Goal: Use online tool/utility: Utilize a website feature to perform a specific function

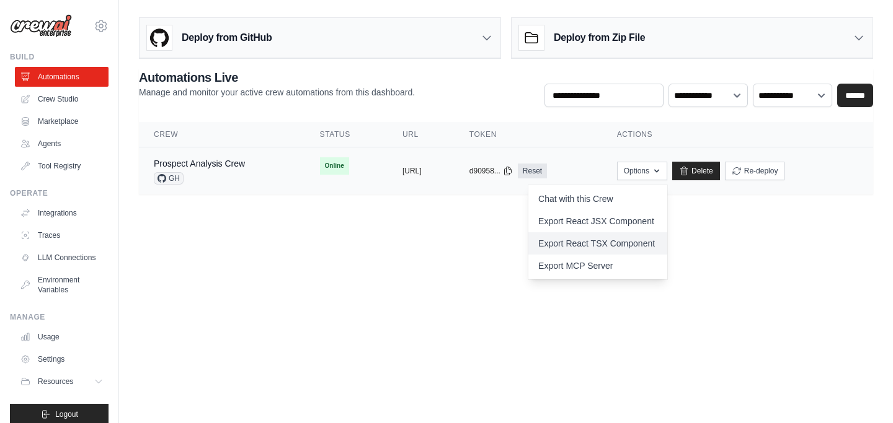
click at [597, 245] on link "Export React TSX Component" at bounding box center [597, 243] width 139 height 22
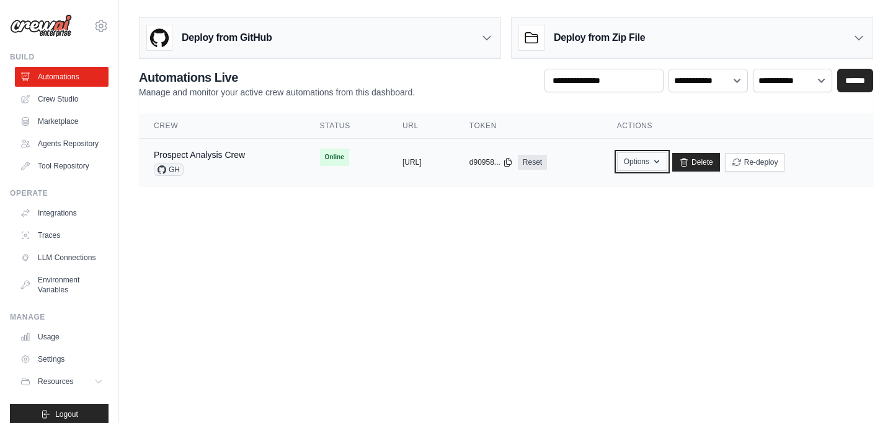
click at [661, 162] on icon "button" at bounding box center [656, 162] width 10 height 10
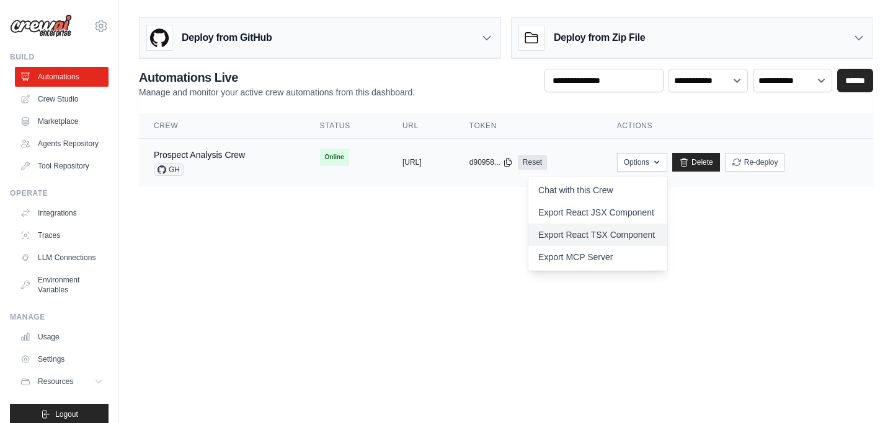
click at [640, 236] on link "Export React TSX Component" at bounding box center [597, 235] width 139 height 22
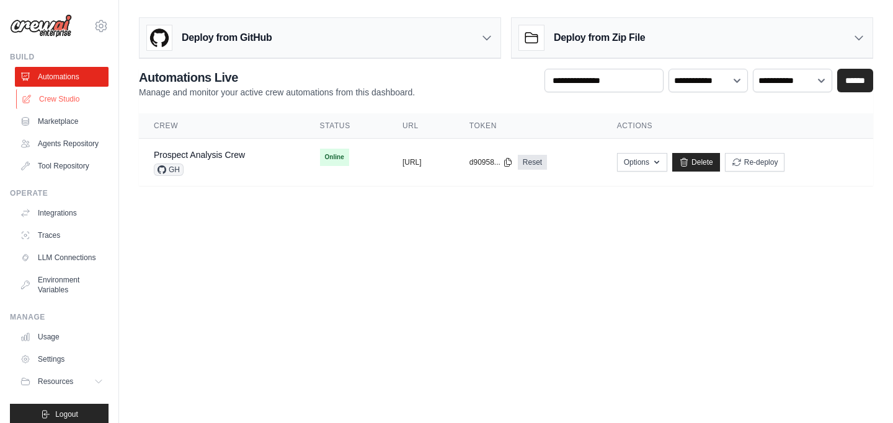
click at [70, 99] on link "Crew Studio" at bounding box center [63, 99] width 94 height 20
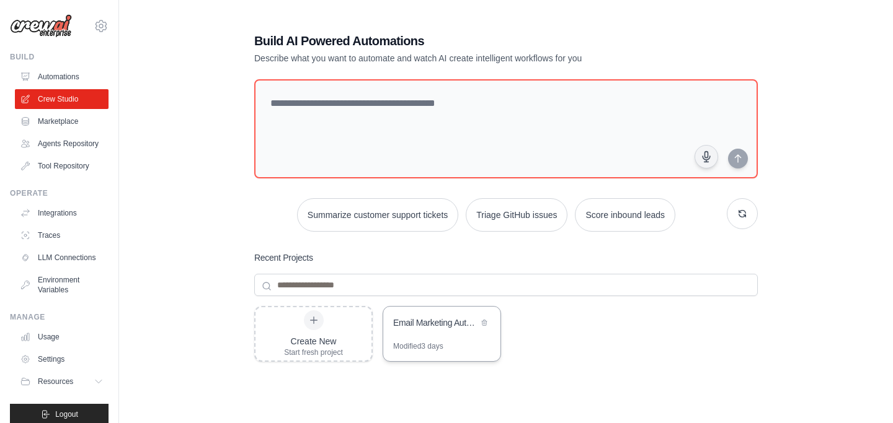
click at [444, 337] on div "Email Marketing Automation Suite" at bounding box center [441, 324] width 117 height 35
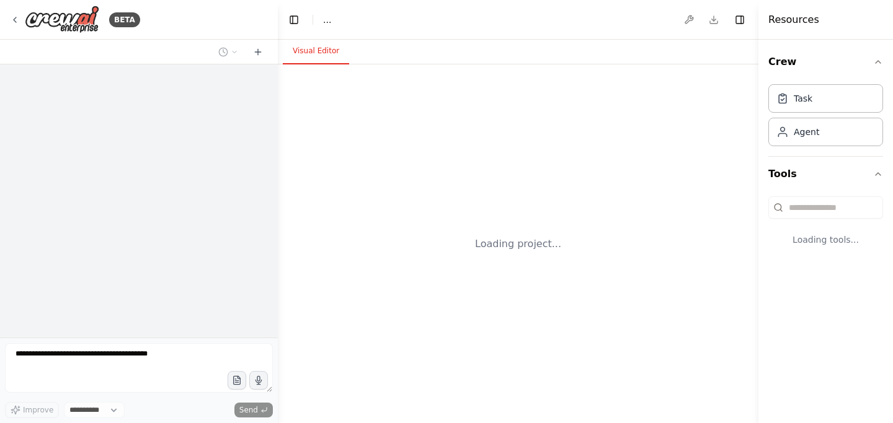
select select "****"
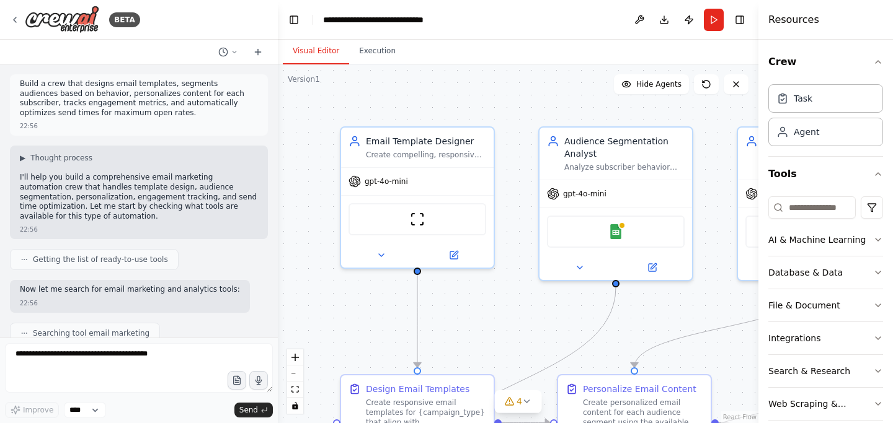
click at [48, 264] on span "Getting the list of ready-to-use tools" at bounding box center [100, 260] width 135 height 10
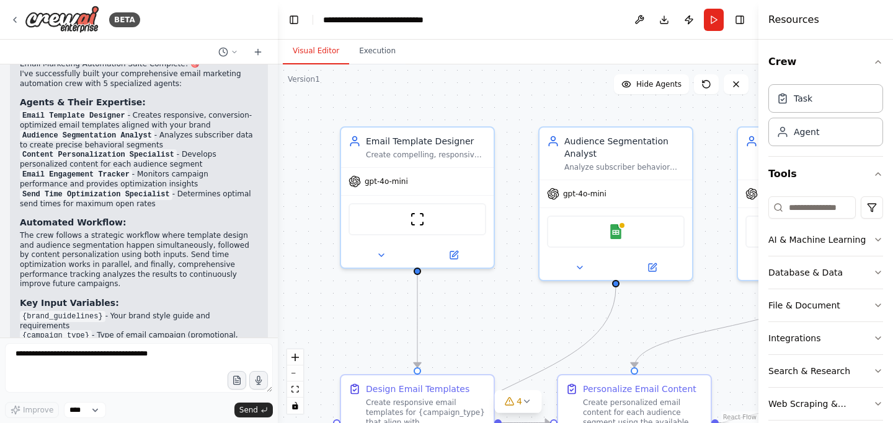
scroll to position [1090, 0]
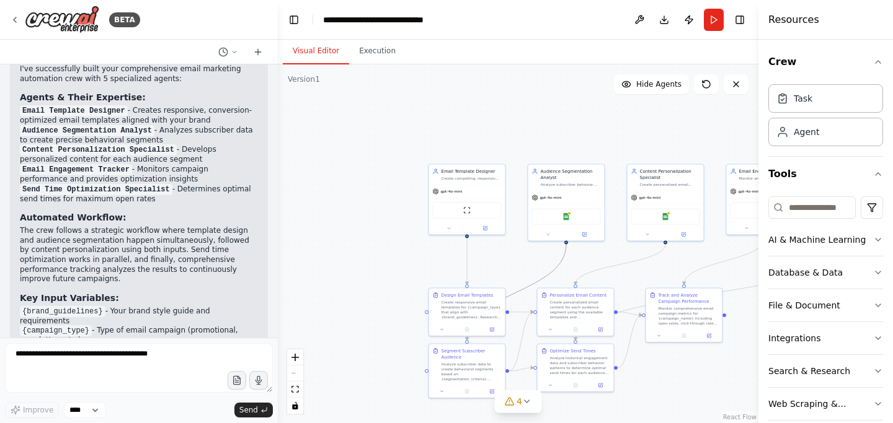
drag, startPoint x: 549, startPoint y: 276, endPoint x: 499, endPoint y: 249, distance: 56.6
click at [499, 249] on div ".deletable-edge-delete-btn { width: 20px; height: 20px; border: 0px solid #ffff…" at bounding box center [518, 243] width 480 height 359
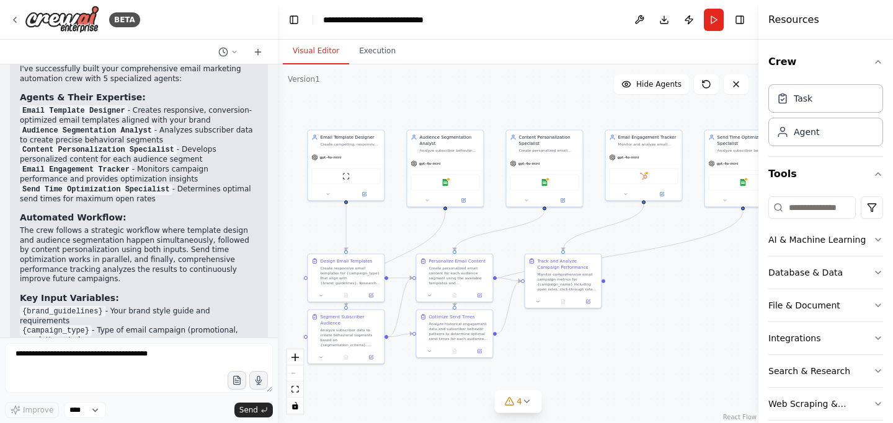
drag, startPoint x: 513, startPoint y: 264, endPoint x: 392, endPoint y: 231, distance: 124.8
click at [392, 231] on div ".deletable-edge-delete-btn { width: 20px; height: 20px; border: 0px solid #ffff…" at bounding box center [518, 243] width 480 height 359
